Goal: Navigation & Orientation: Find specific page/section

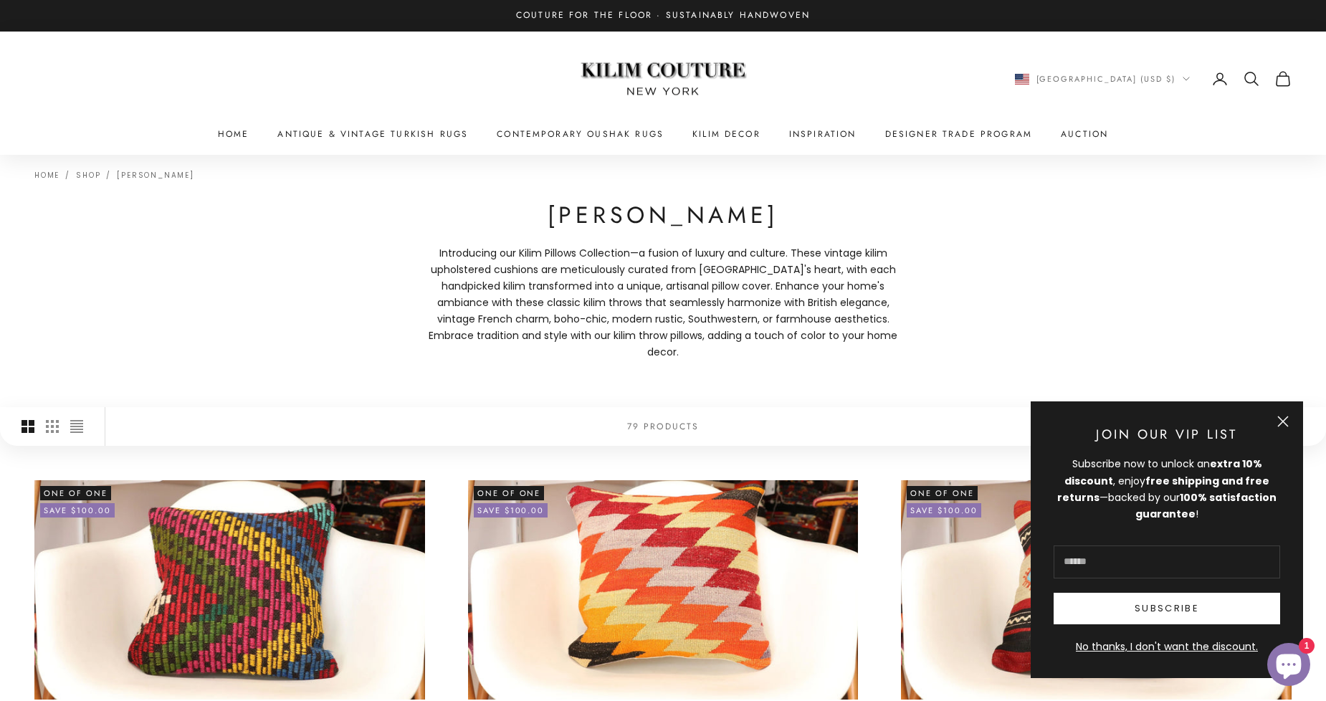
click at [1285, 421] on button "Close" at bounding box center [1282, 421] width 11 height 11
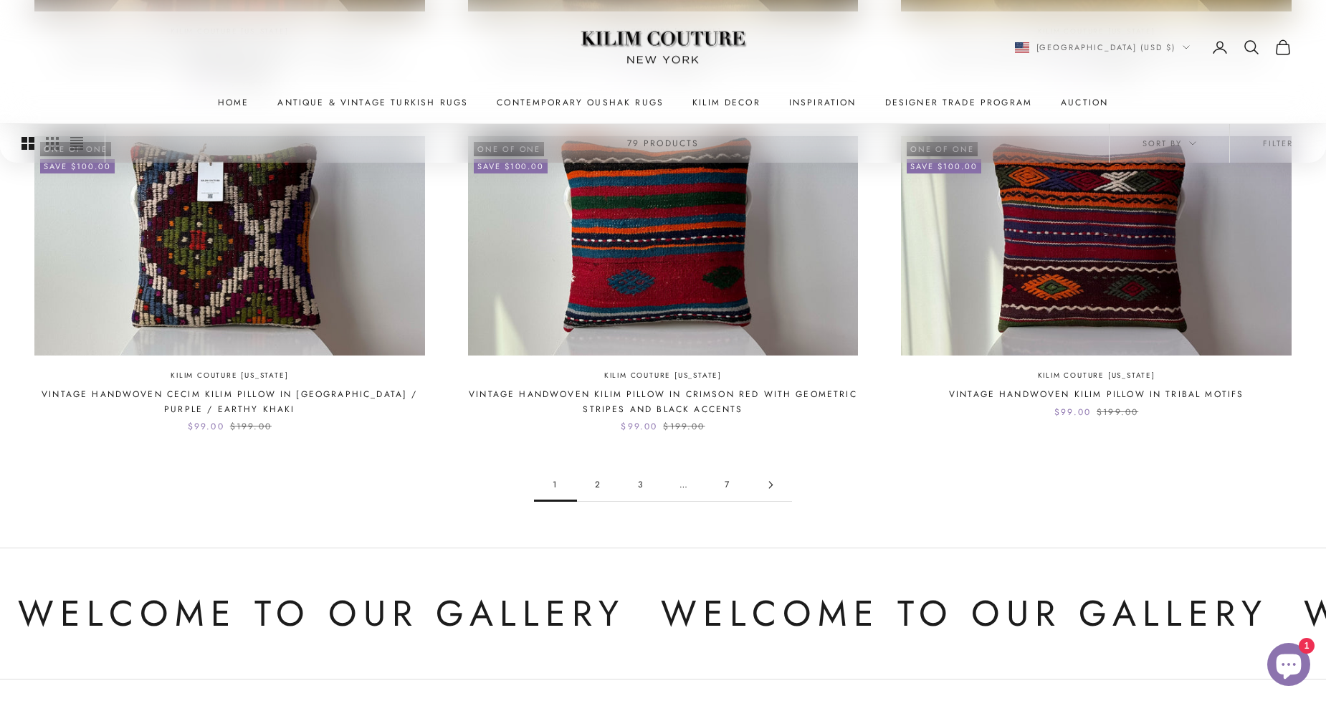
scroll to position [1424, 0]
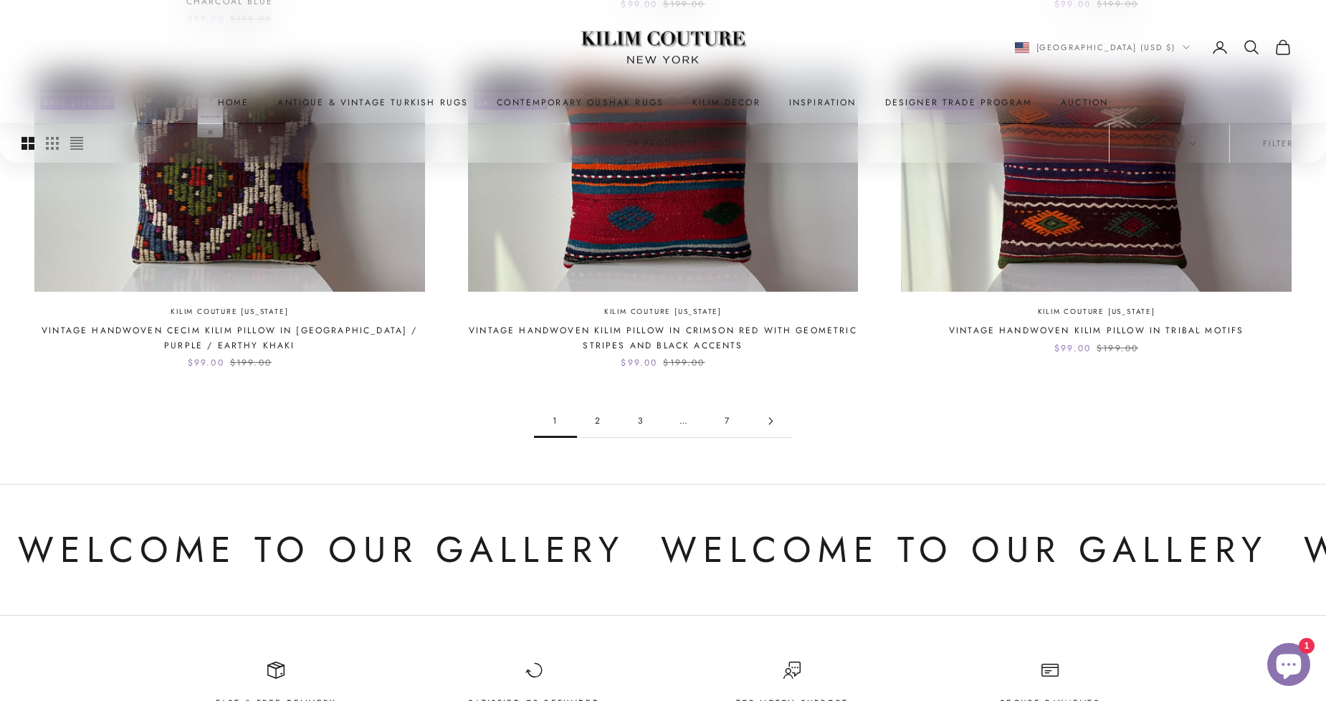
click at [598, 405] on link "2" at bounding box center [598, 421] width 43 height 32
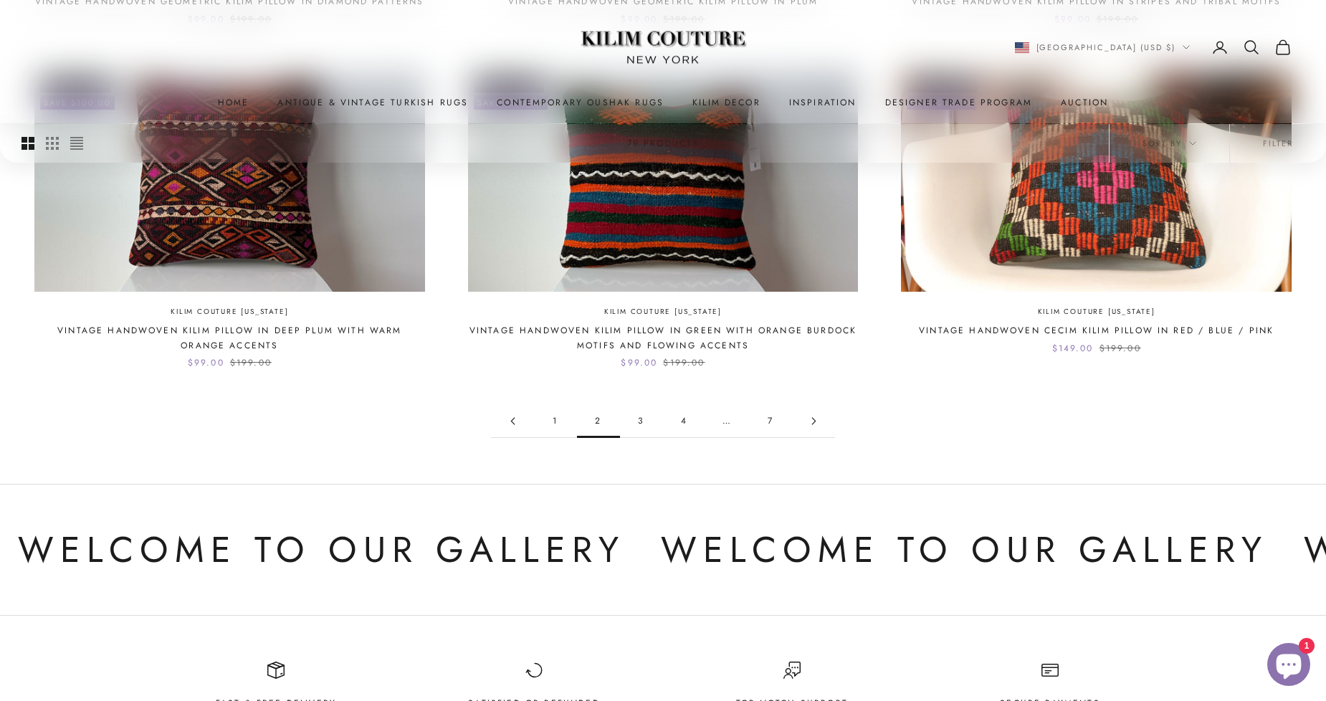
scroll to position [1477, 0]
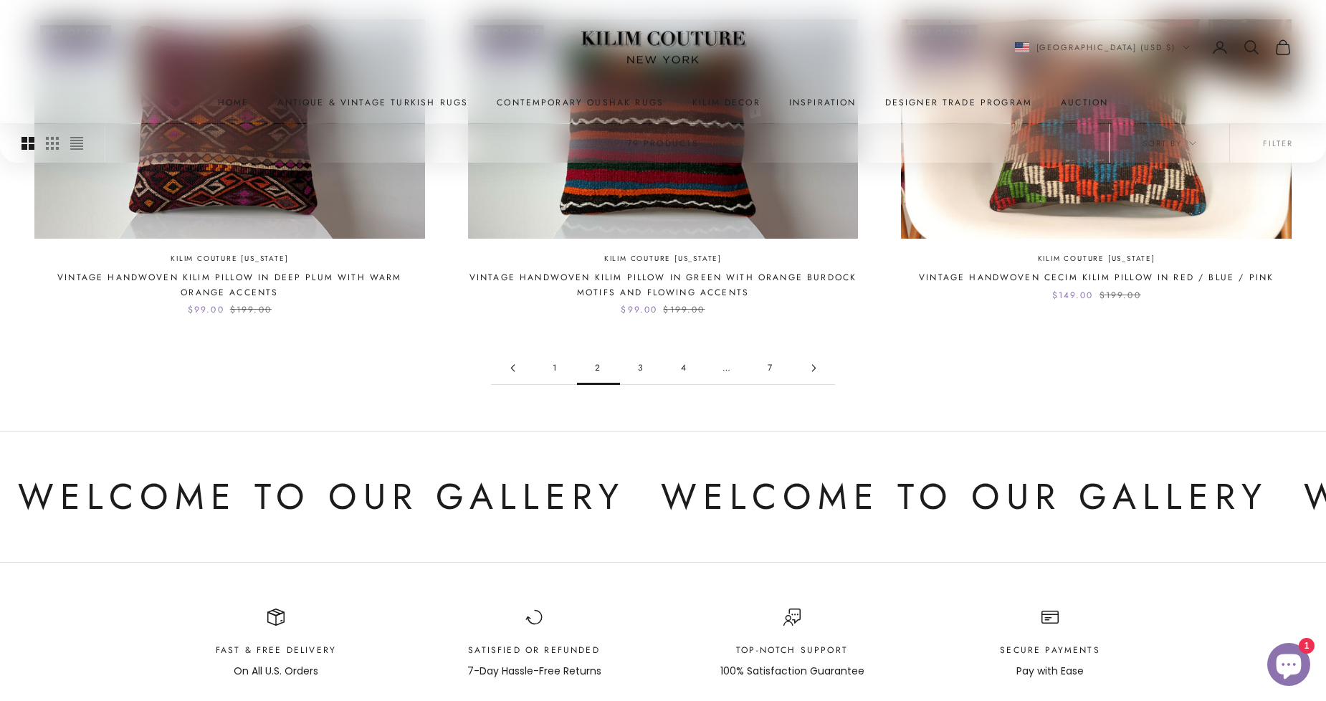
click at [815, 364] on icon "Go to page 3" at bounding box center [814, 368] width 8 height 8
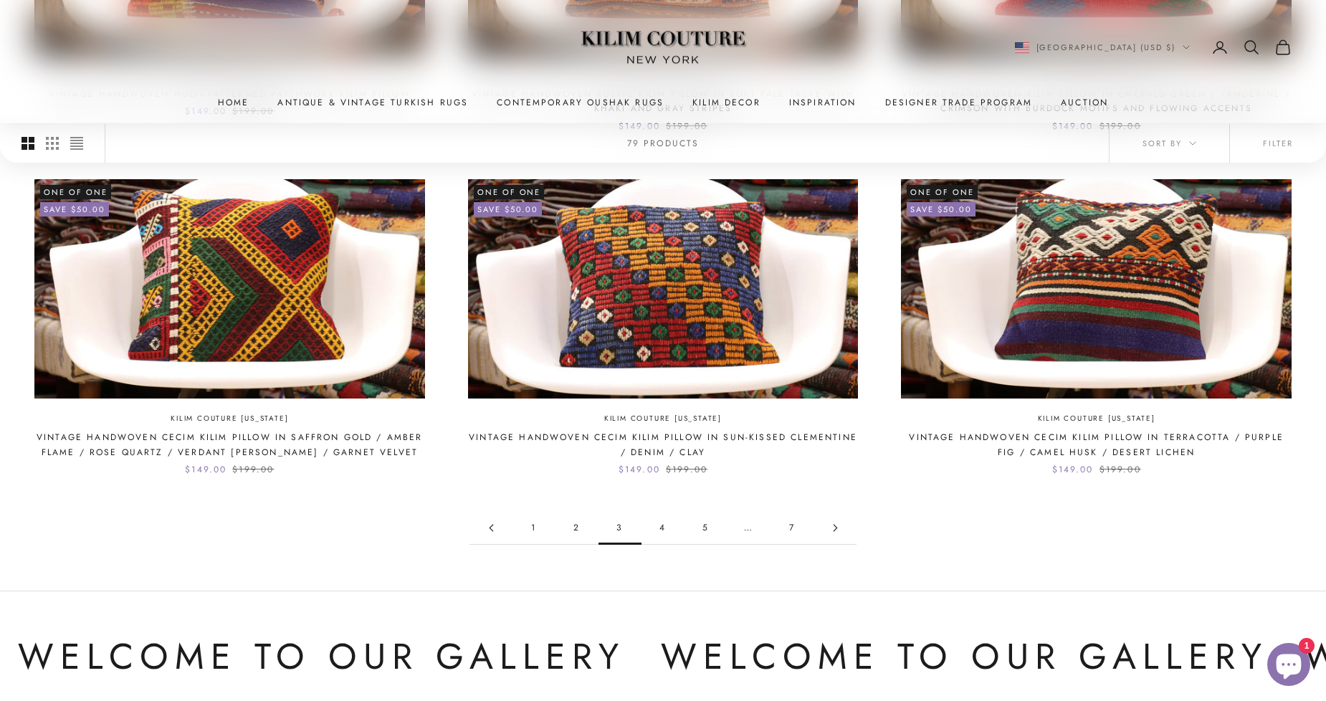
scroll to position [1338, 0]
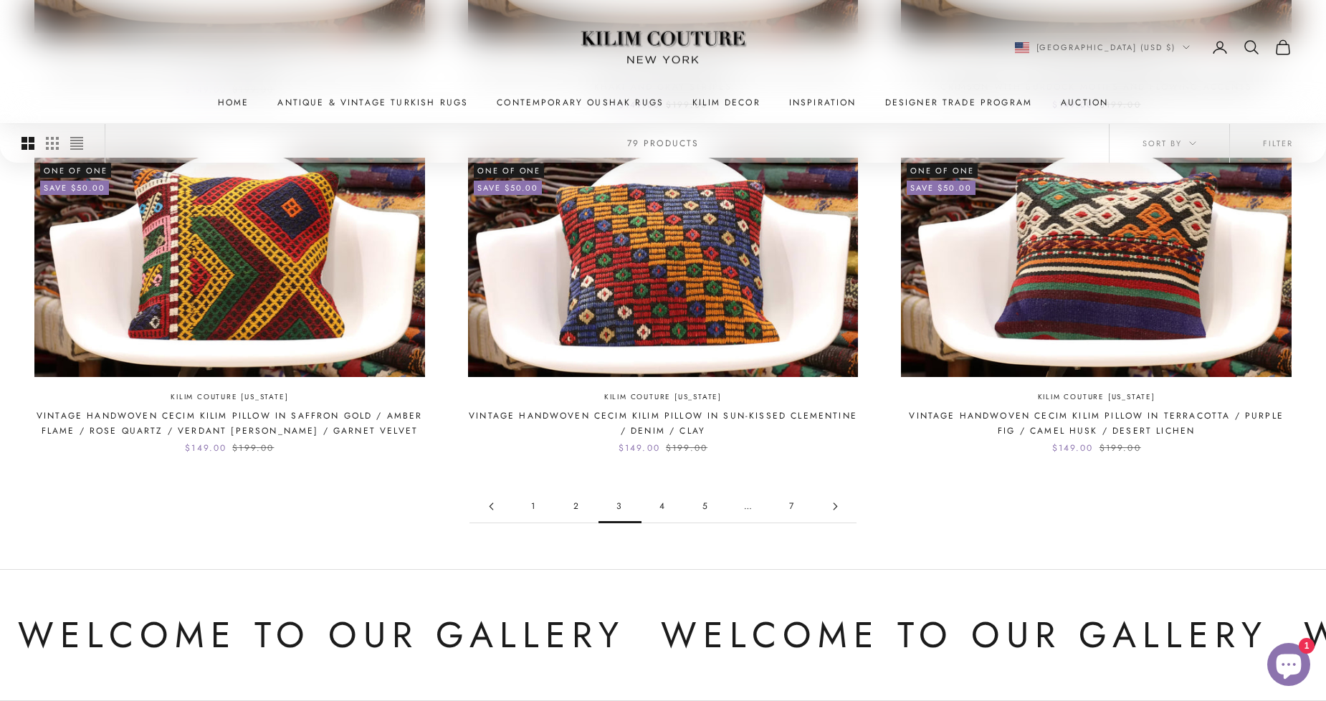
click at [833, 502] on icon "Go to page 4" at bounding box center [835, 506] width 8 height 8
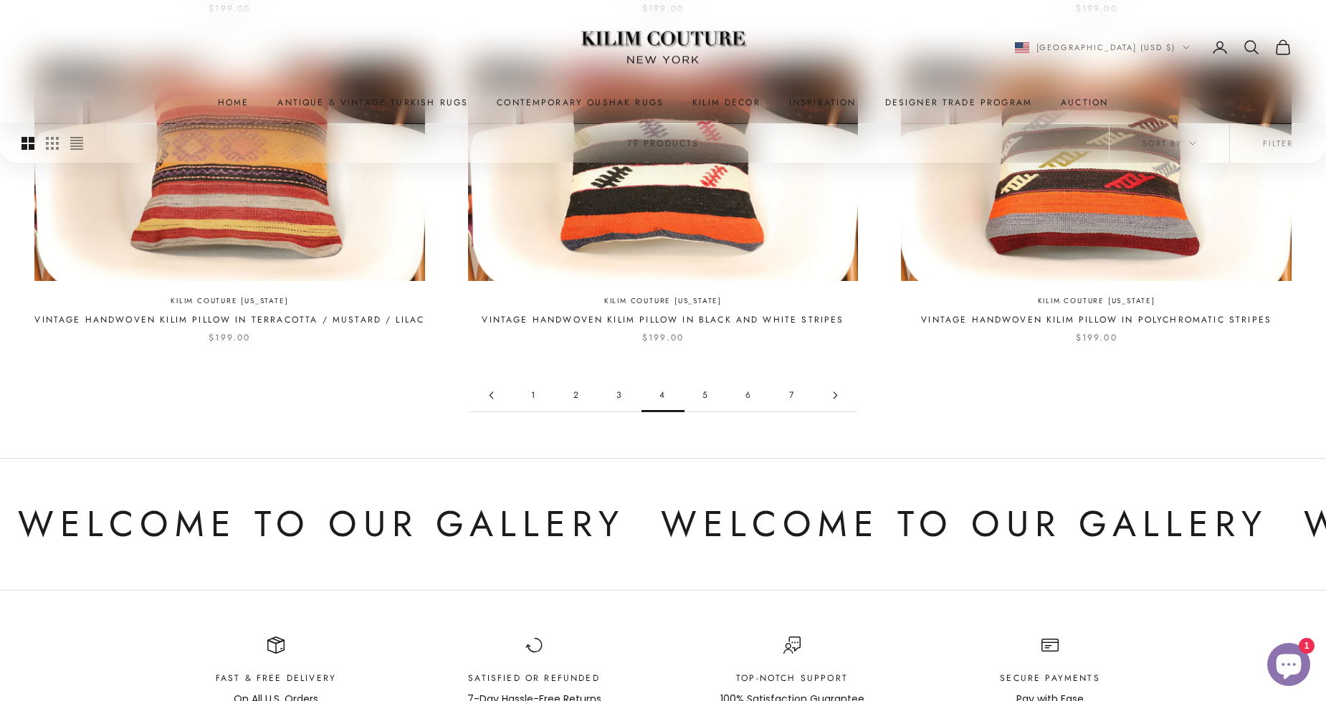
scroll to position [1455, 0]
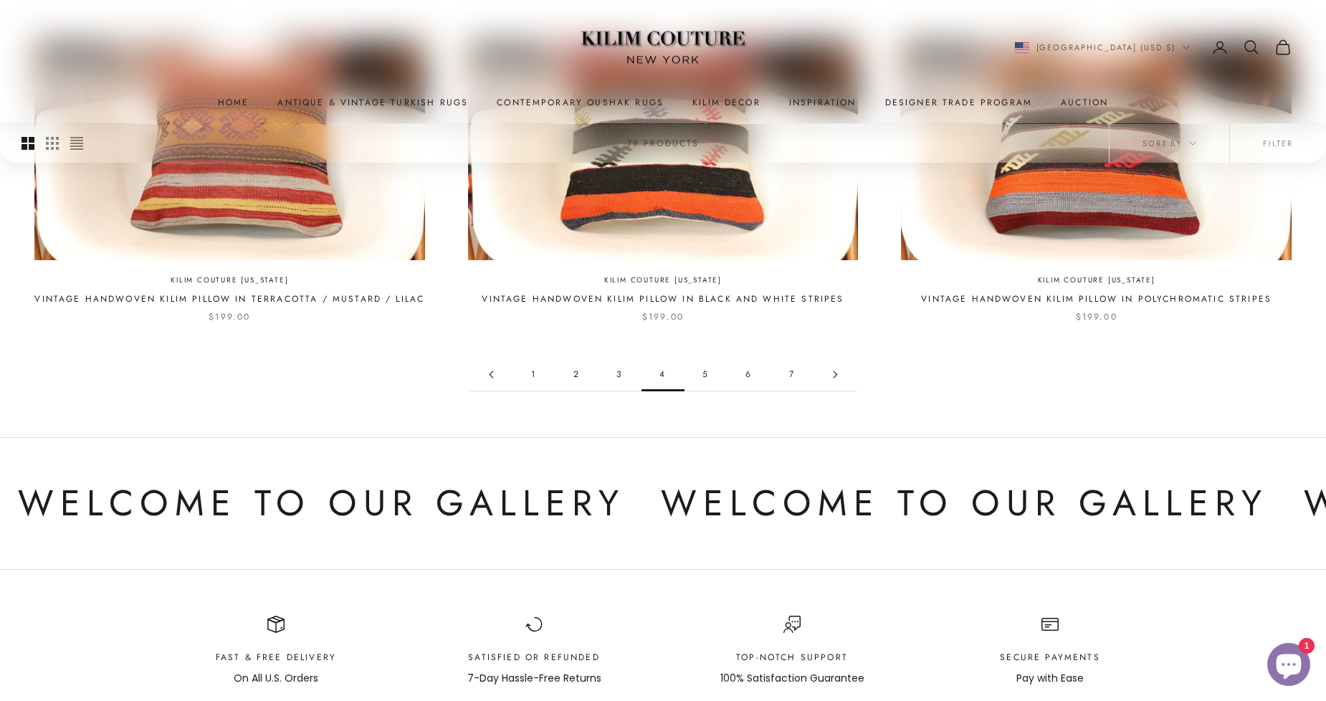
click at [834, 371] on icon "Go to page 5" at bounding box center [834, 374] width 3 height 6
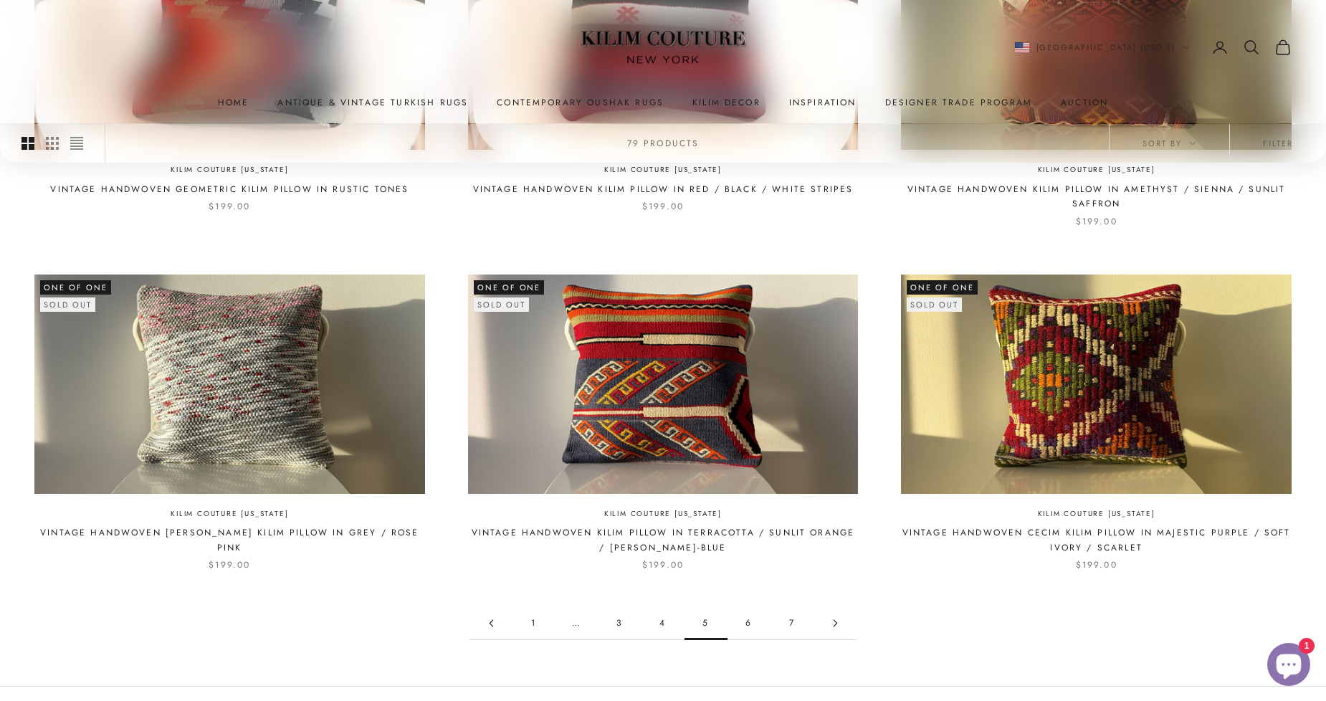
scroll to position [1242, 0]
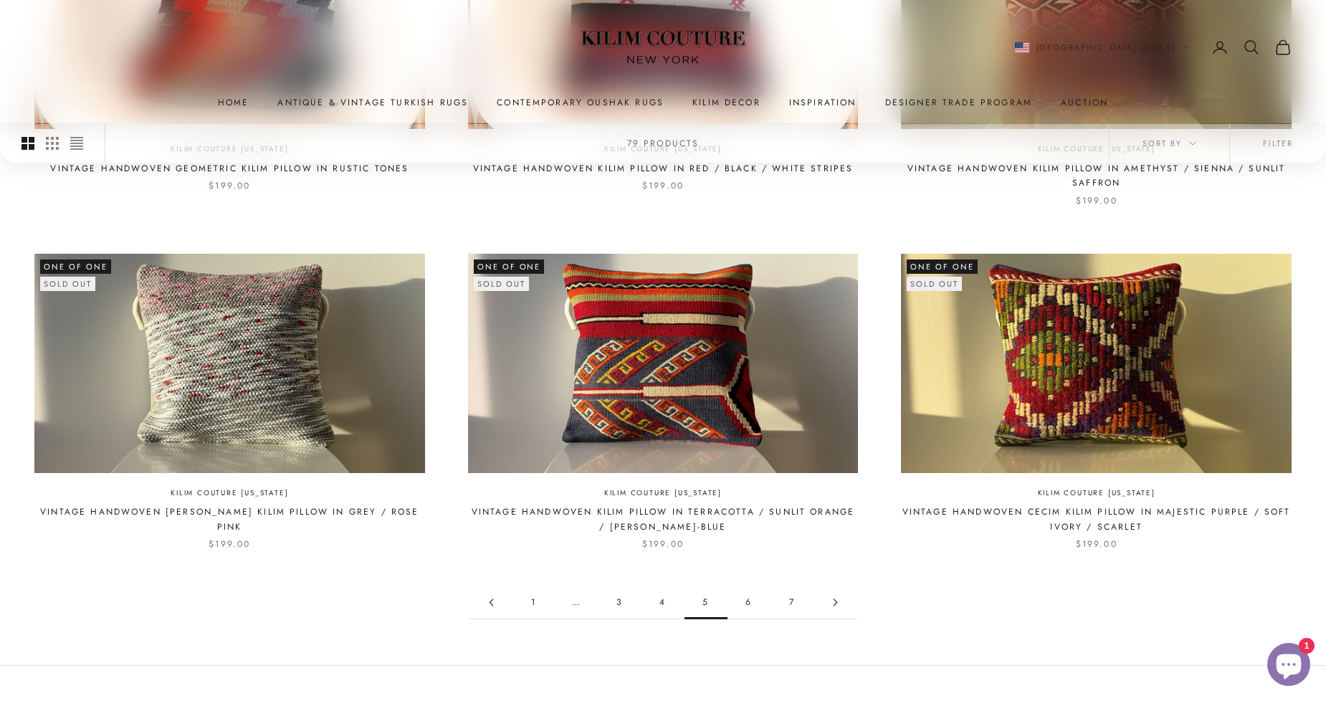
click at [751, 586] on link "6" at bounding box center [748, 602] width 43 height 32
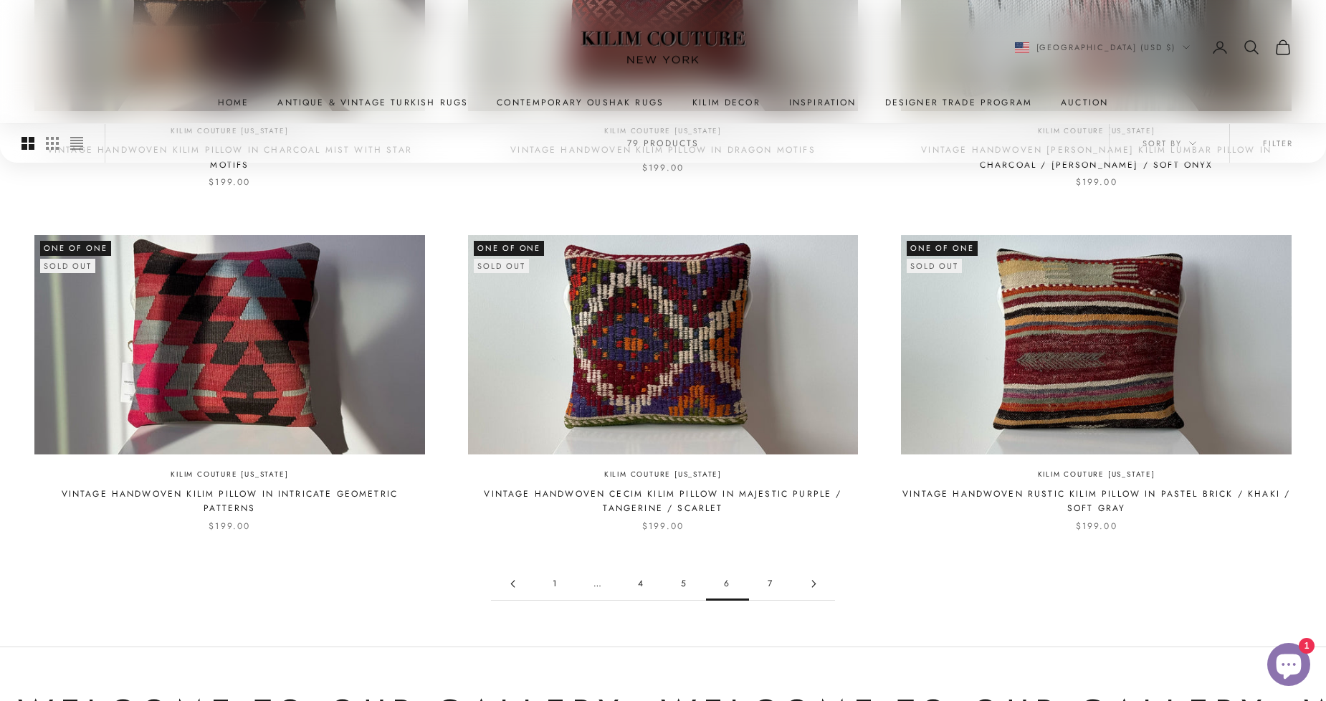
scroll to position [1295, 0]
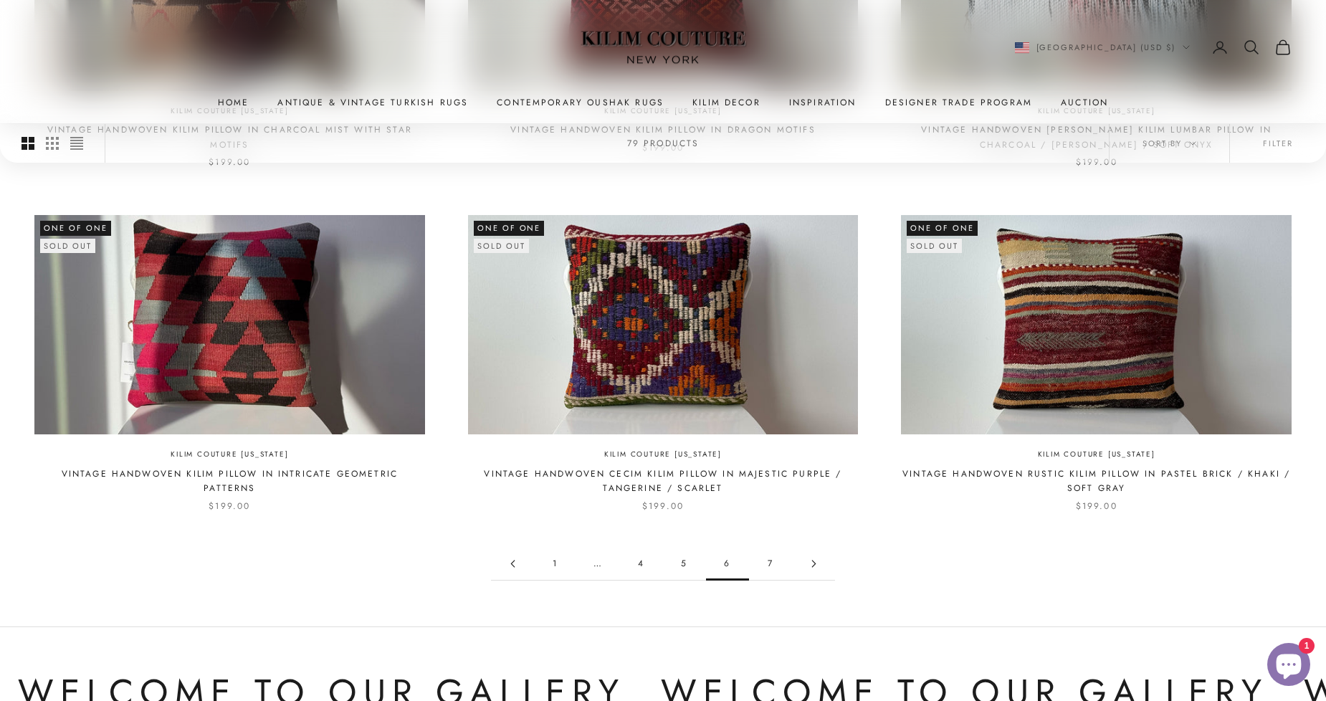
click at [814, 560] on icon "Go to page 7" at bounding box center [813, 563] width 3 height 6
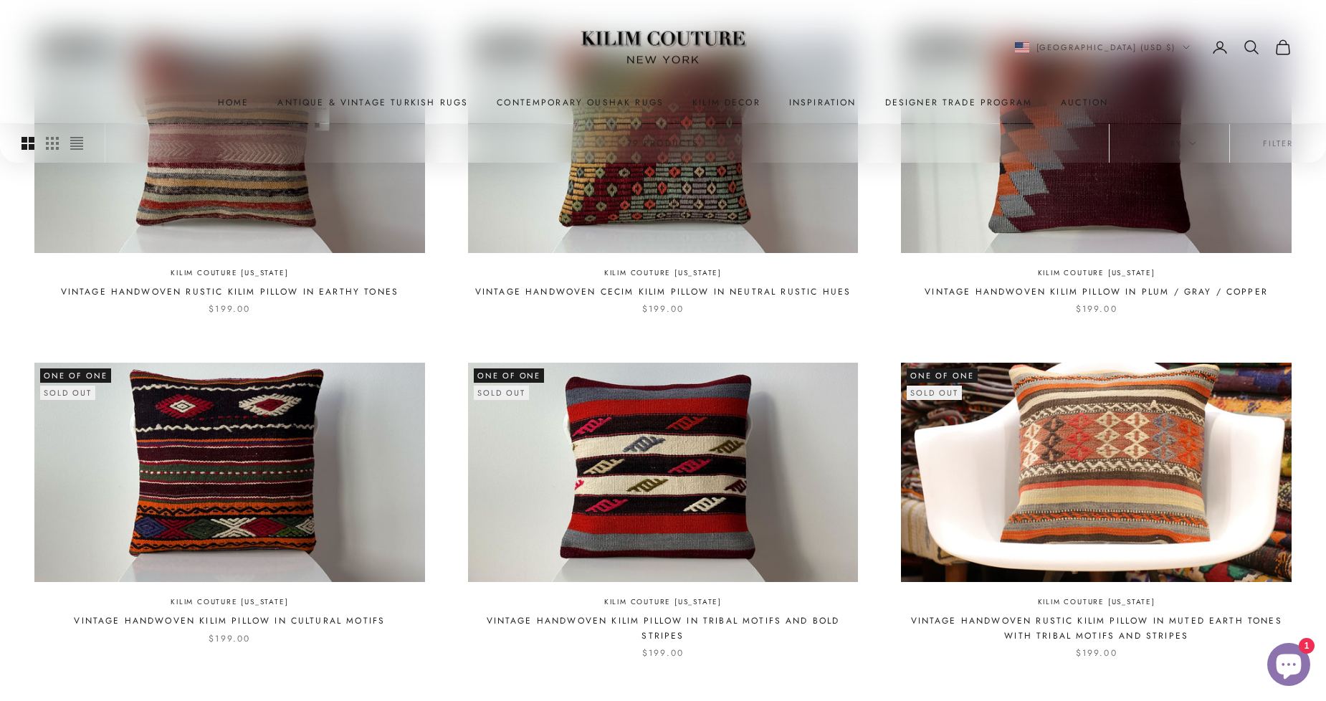
scroll to position [456, 0]
